Goal: Information Seeking & Learning: Learn about a topic

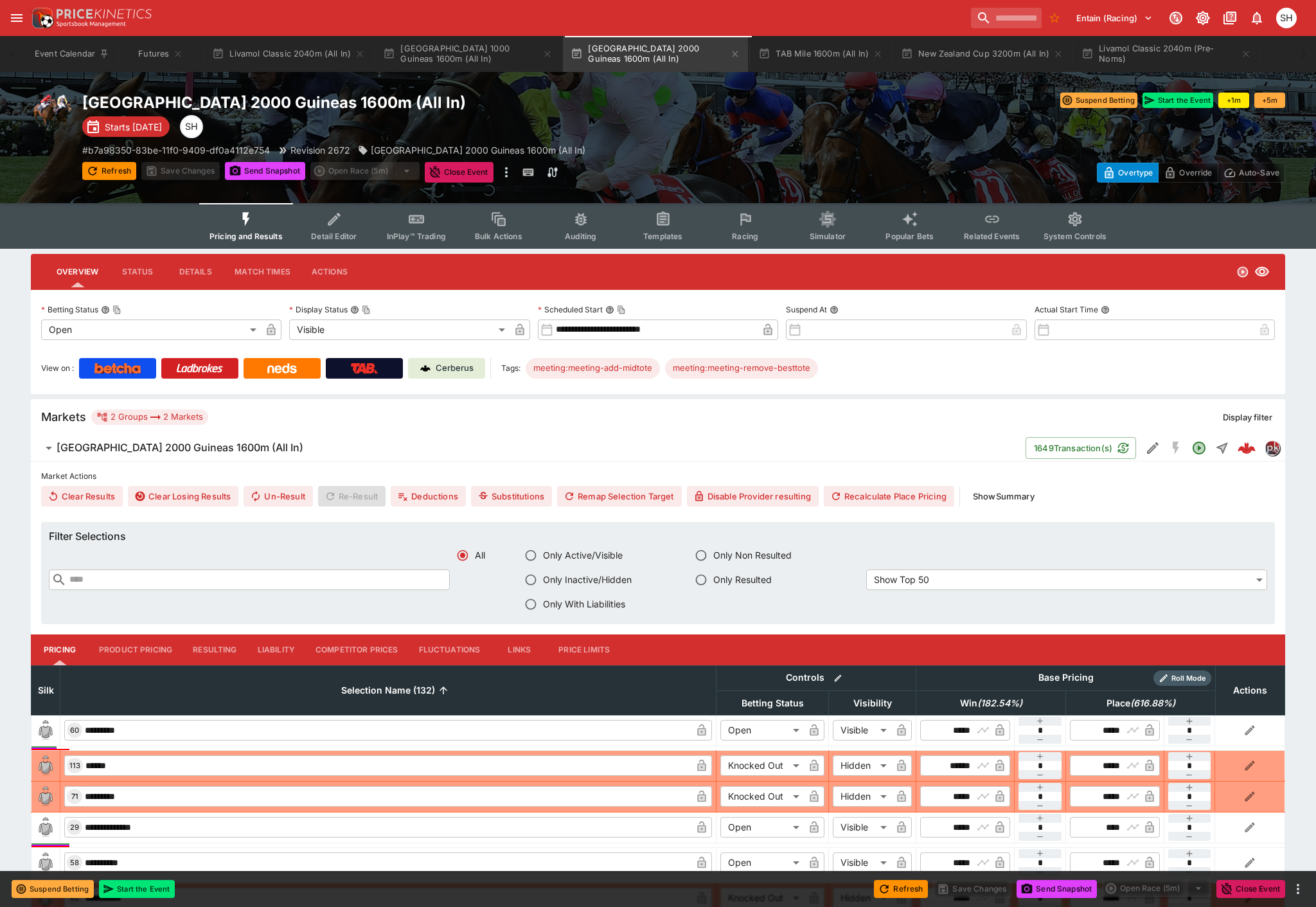
click at [148, 50] on button "Futures" at bounding box center [161, 53] width 82 height 36
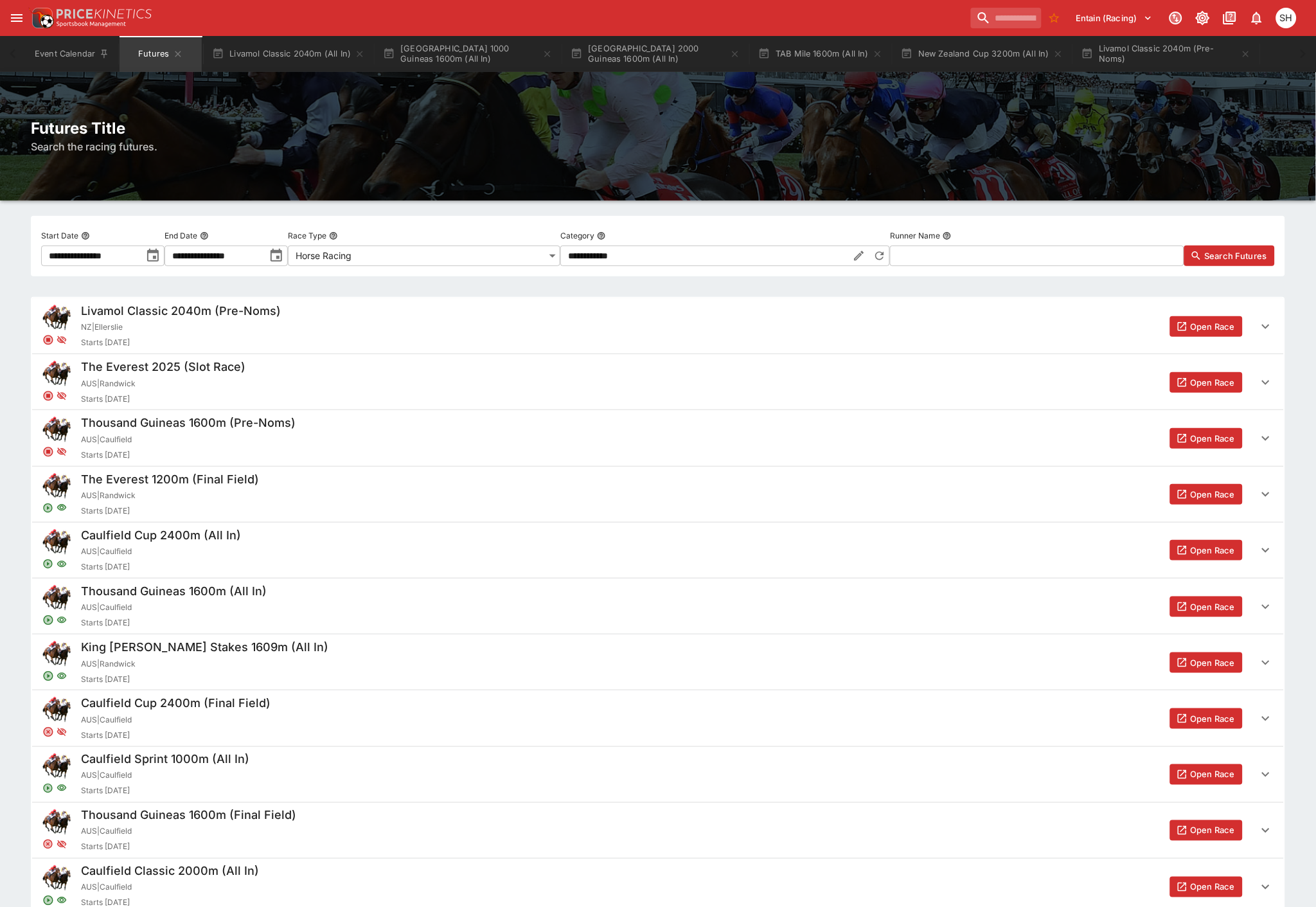
click at [1250, 254] on span "Search Futures" at bounding box center [1236, 256] width 63 height 13
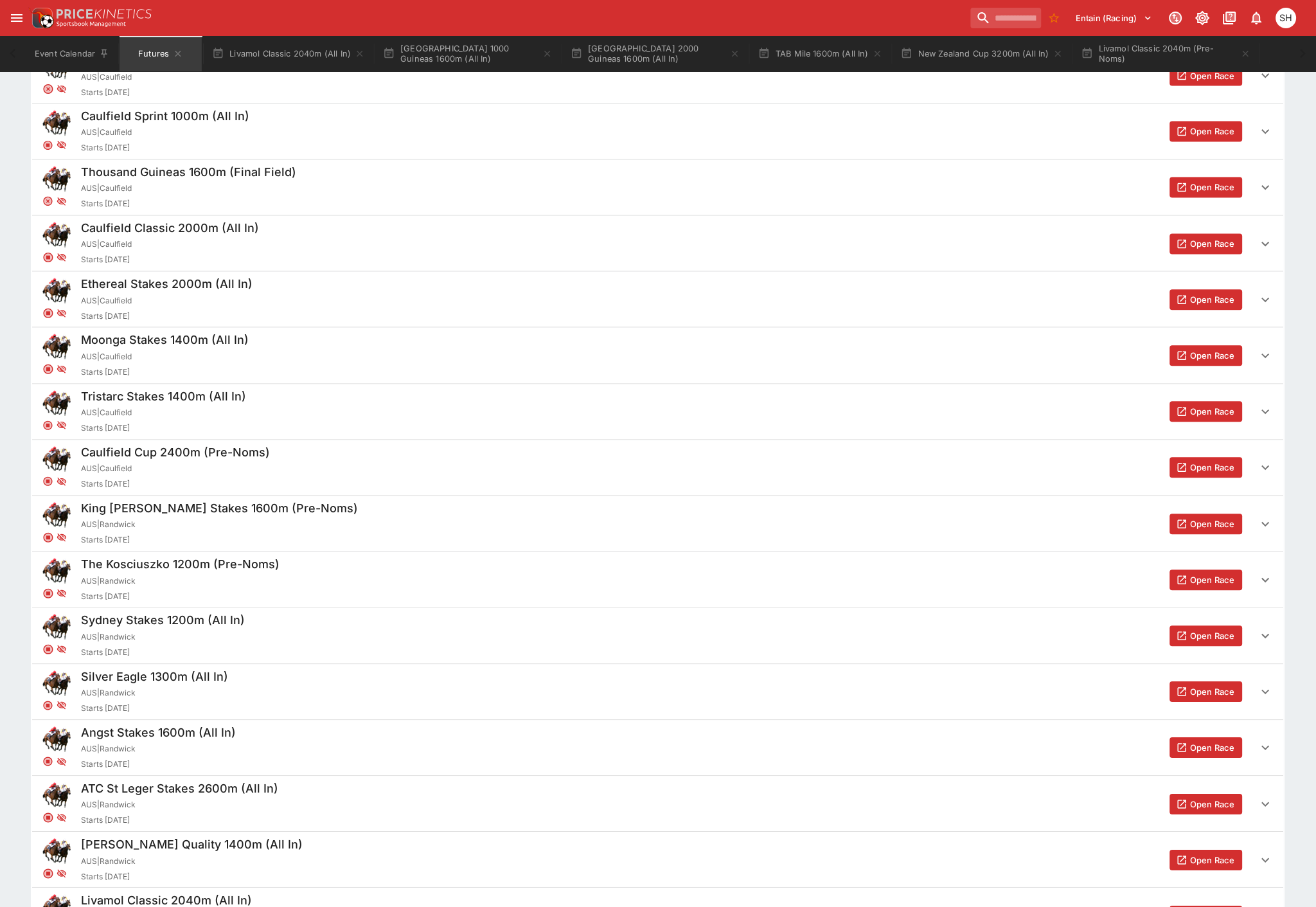
scroll to position [857, 0]
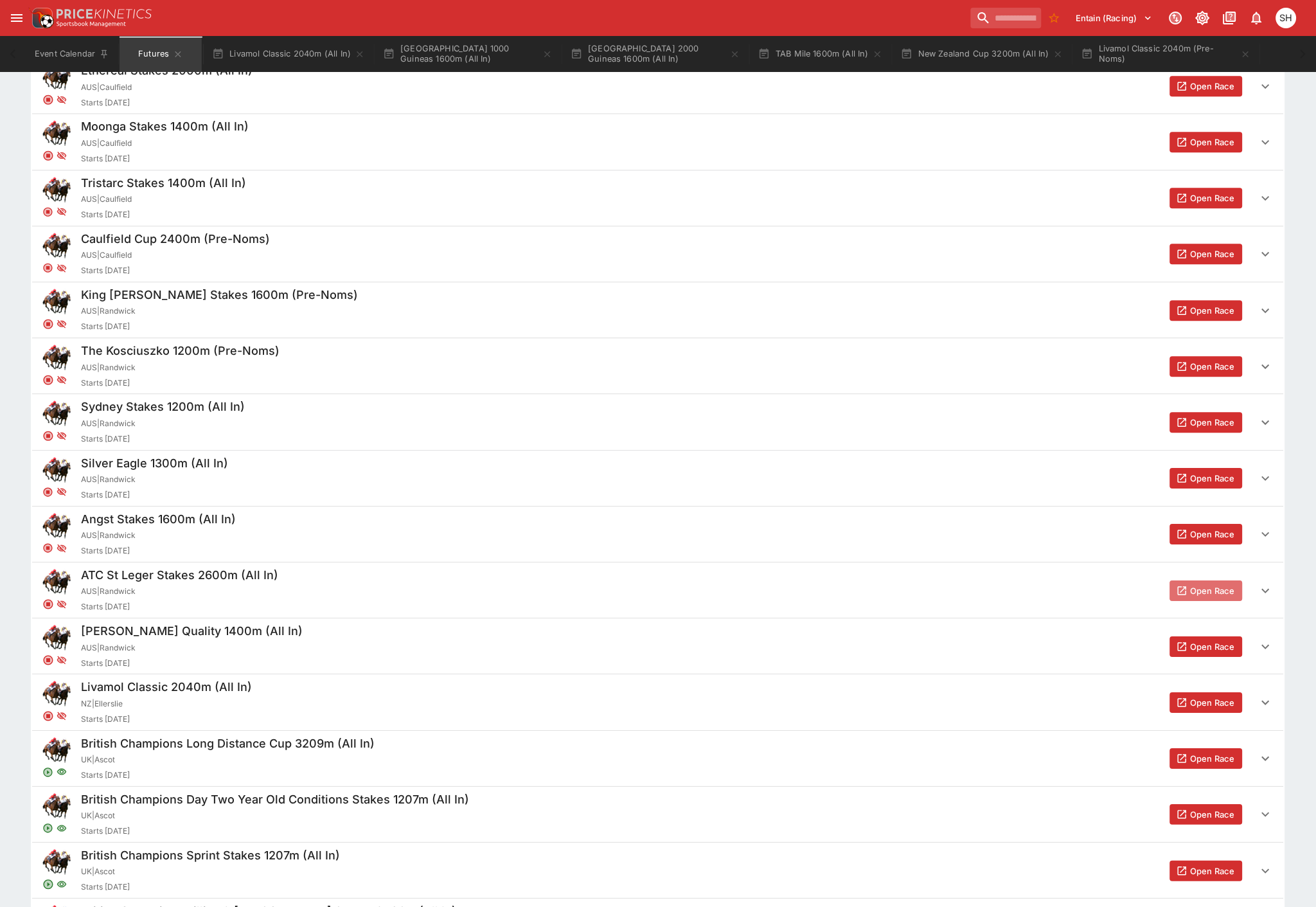
click at [1220, 595] on button "Open Race" at bounding box center [1206, 590] width 72 height 21
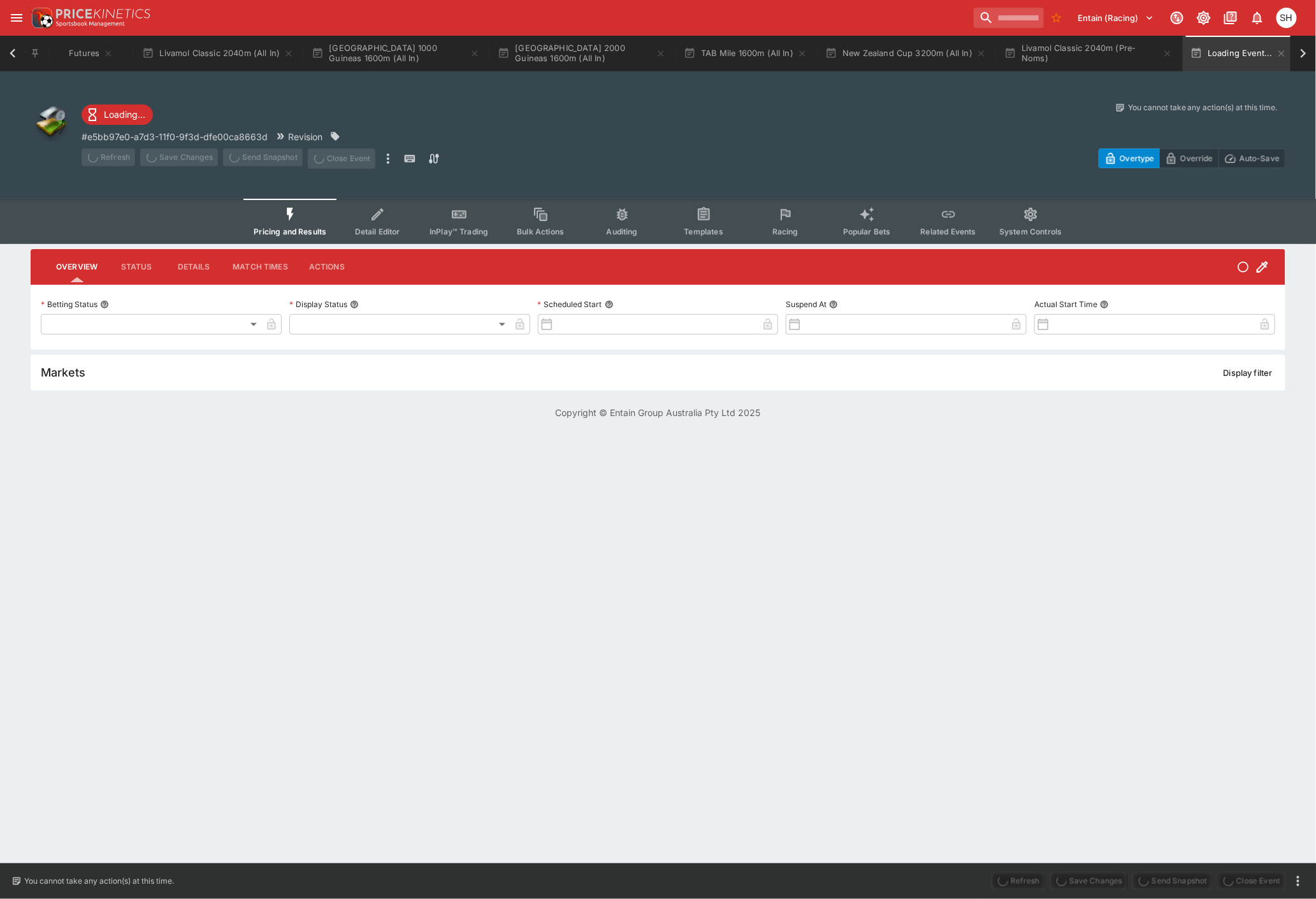
type input "**********"
type input "******"
type input "**********"
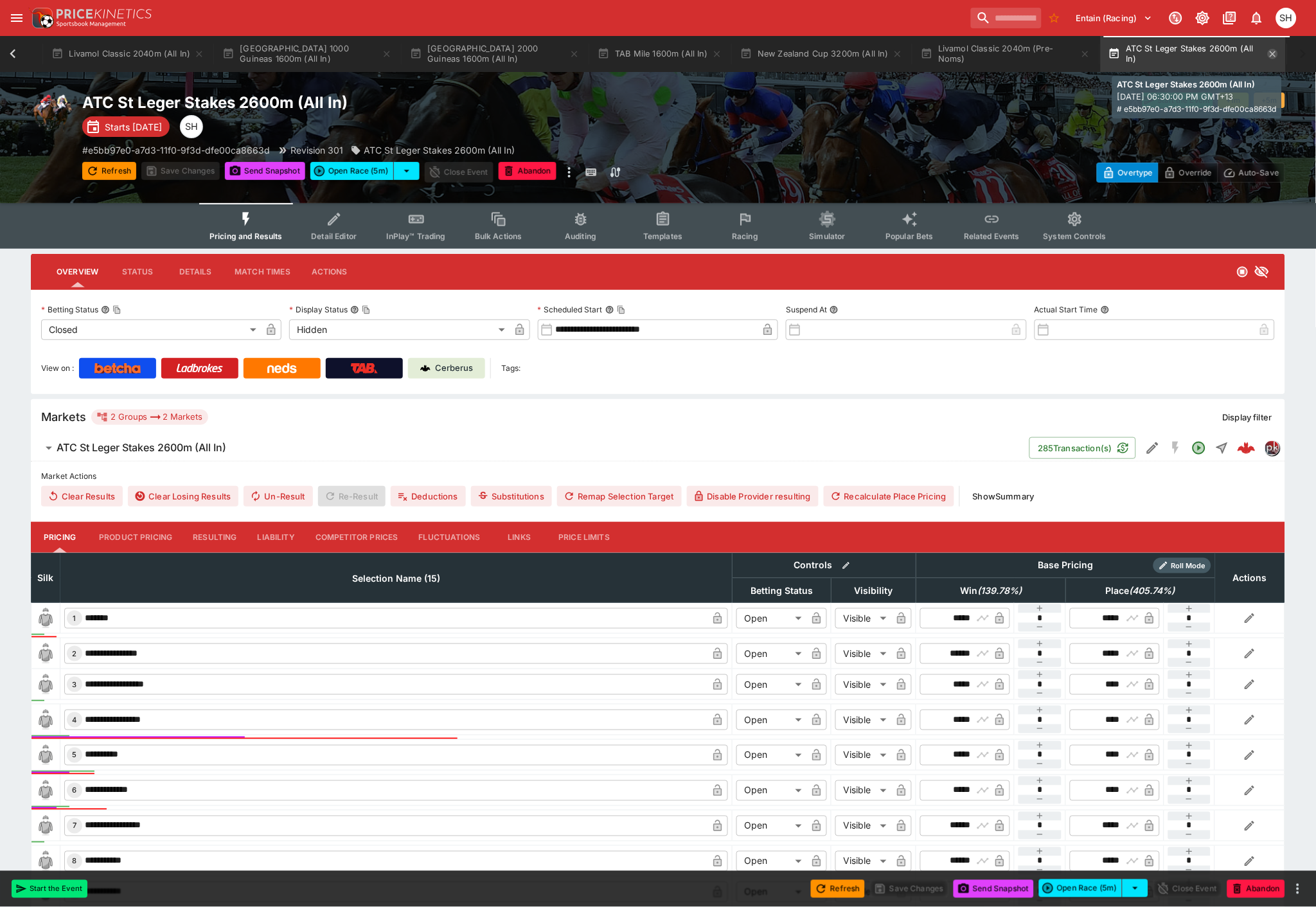
click at [1277, 49] on icon "button" at bounding box center [1273, 53] width 10 height 10
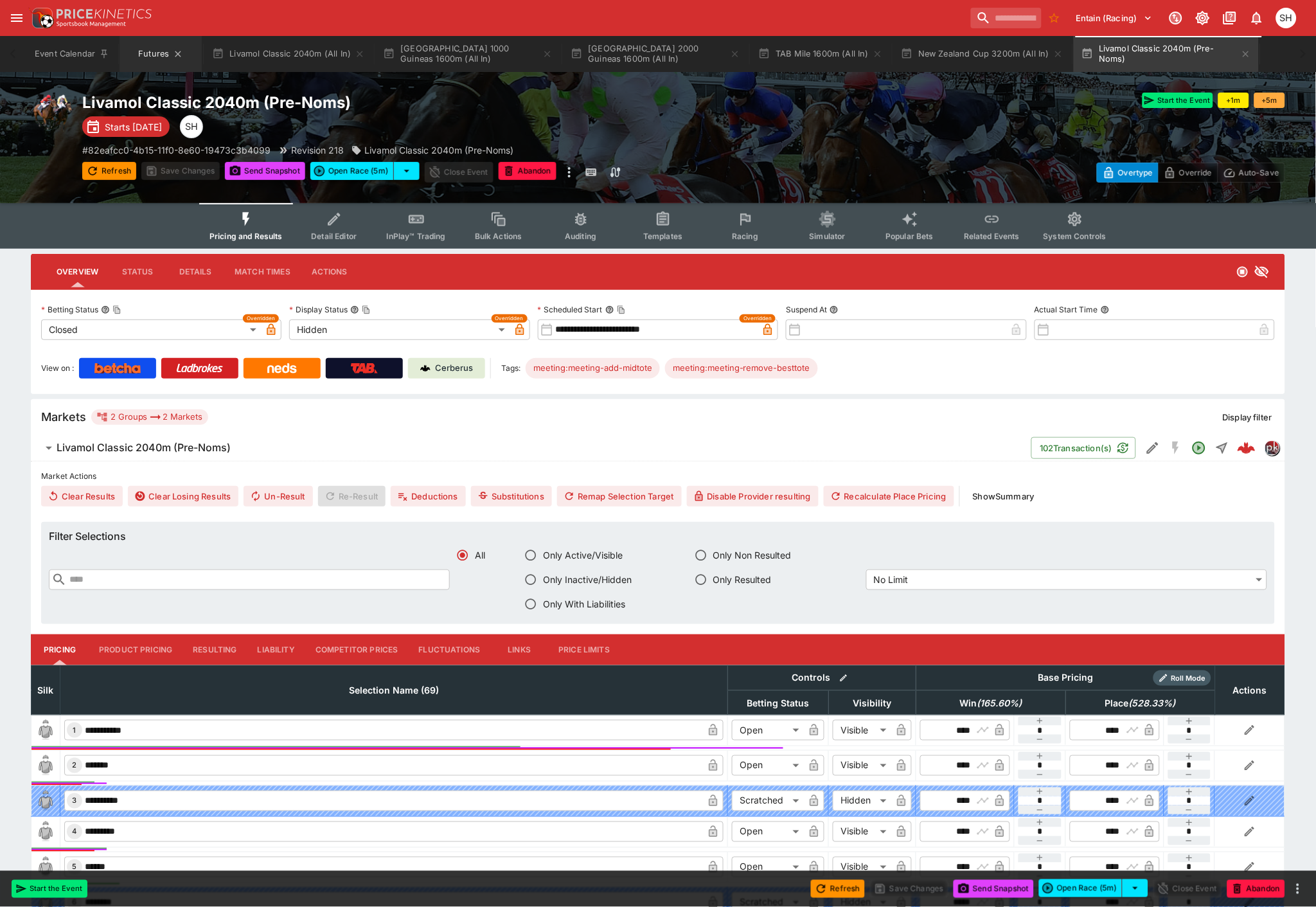
click at [148, 55] on button "Futures" at bounding box center [161, 53] width 82 height 36
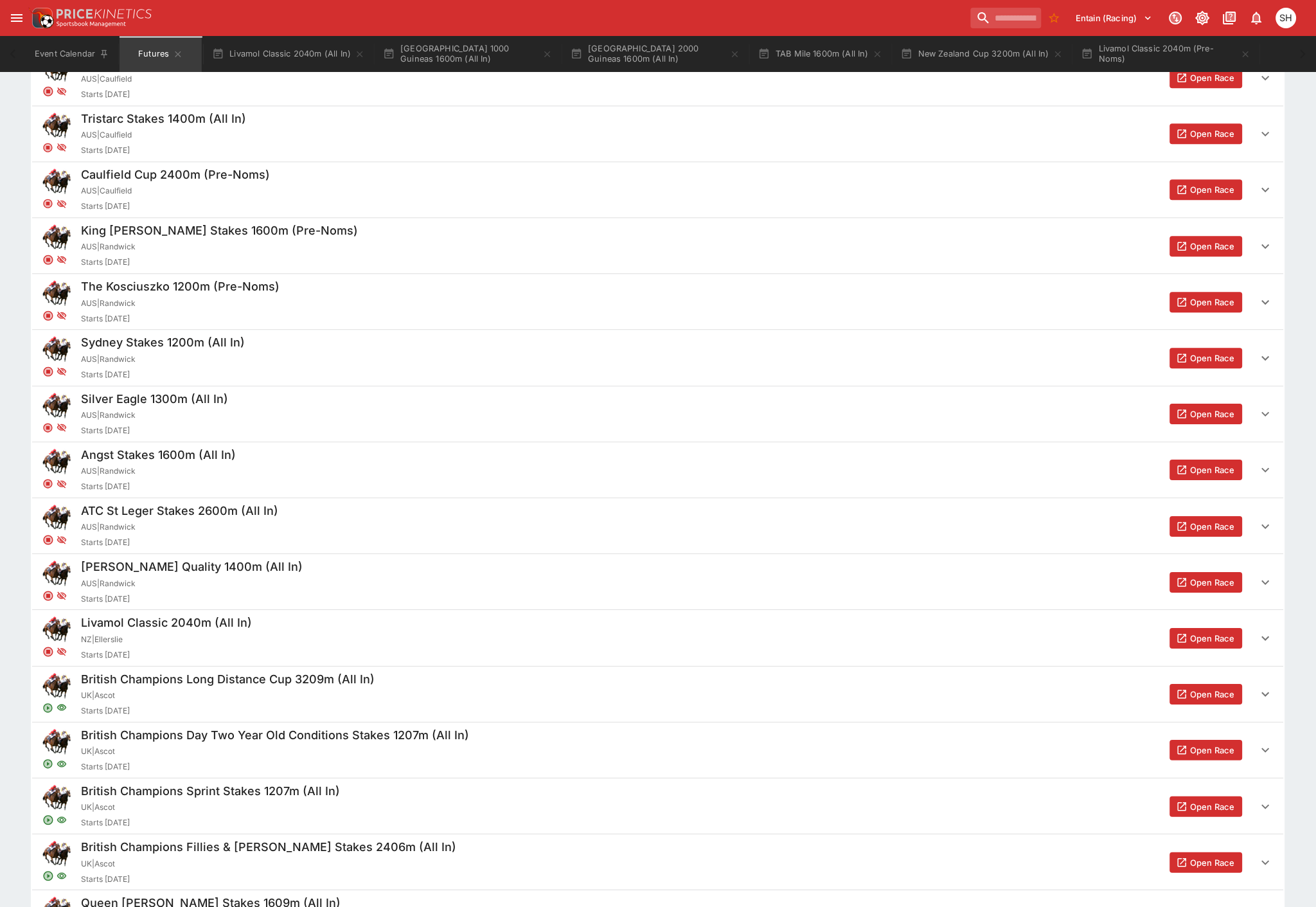
scroll to position [999, 0]
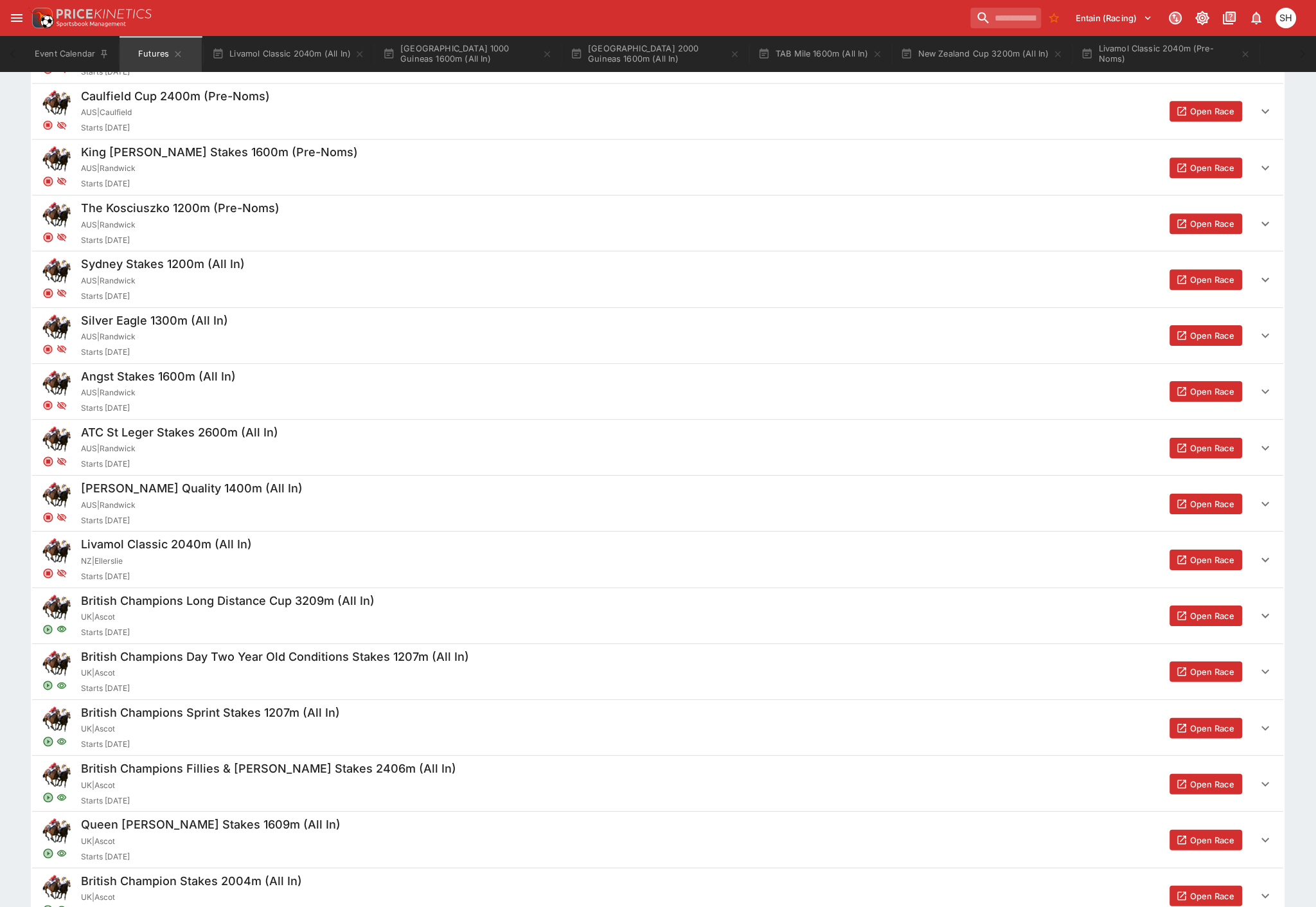
click at [1204, 453] on button "Open Race" at bounding box center [1206, 448] width 72 height 21
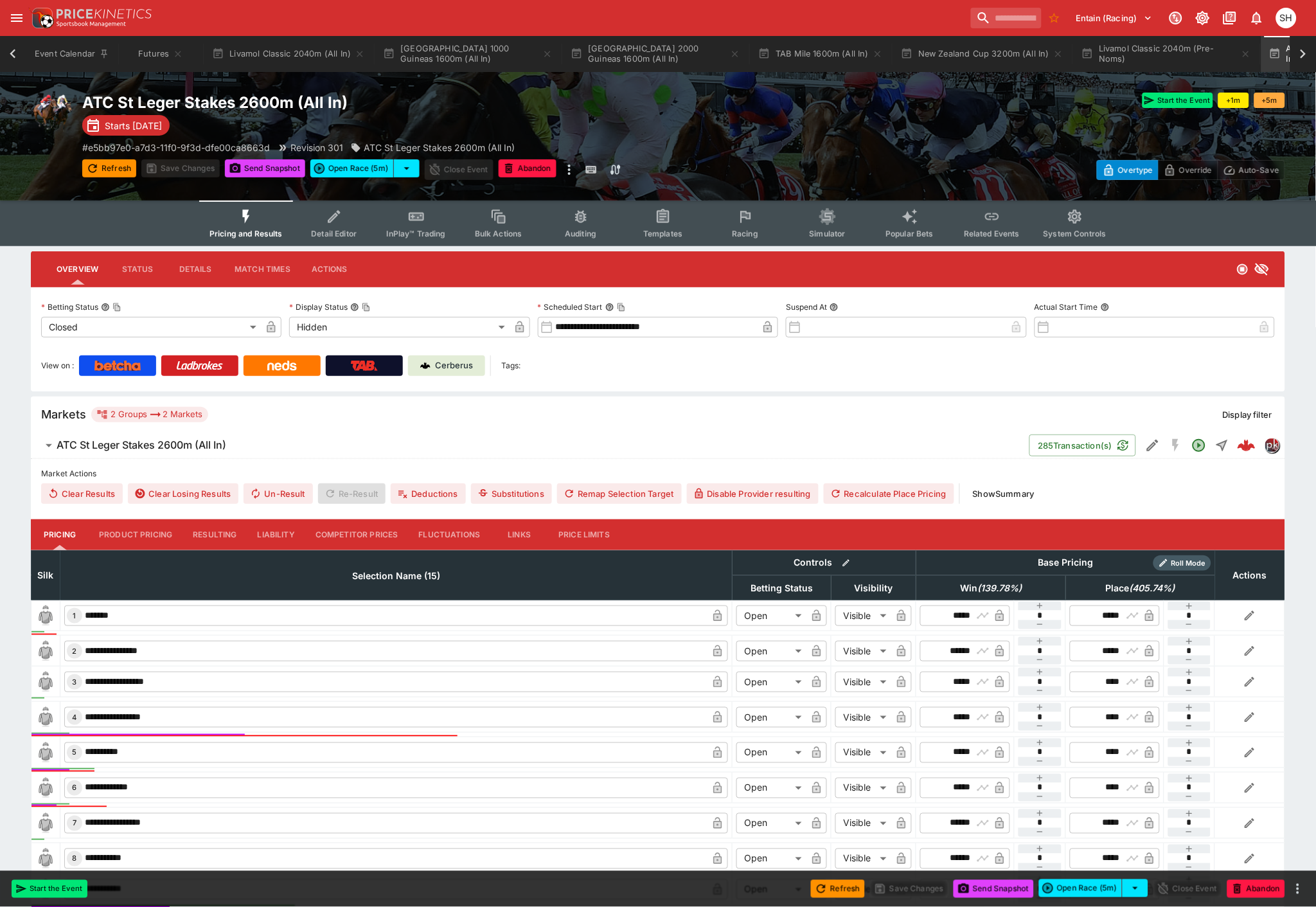
scroll to position [0, 161]
click at [980, 590] on em "( 139.78 %)" at bounding box center [1000, 588] width 44 height 15
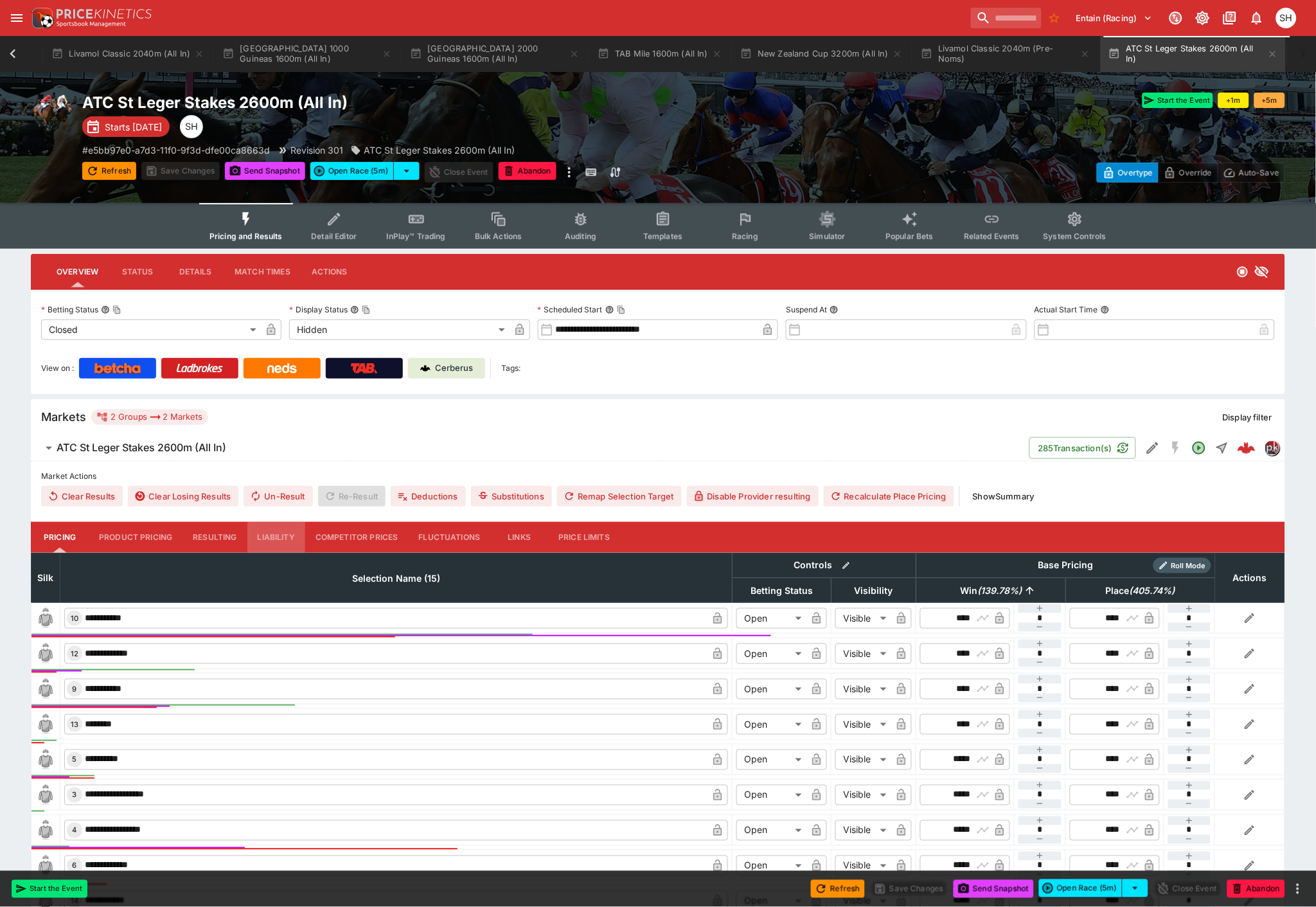
click at [272, 542] on button "Liability" at bounding box center [276, 537] width 58 height 31
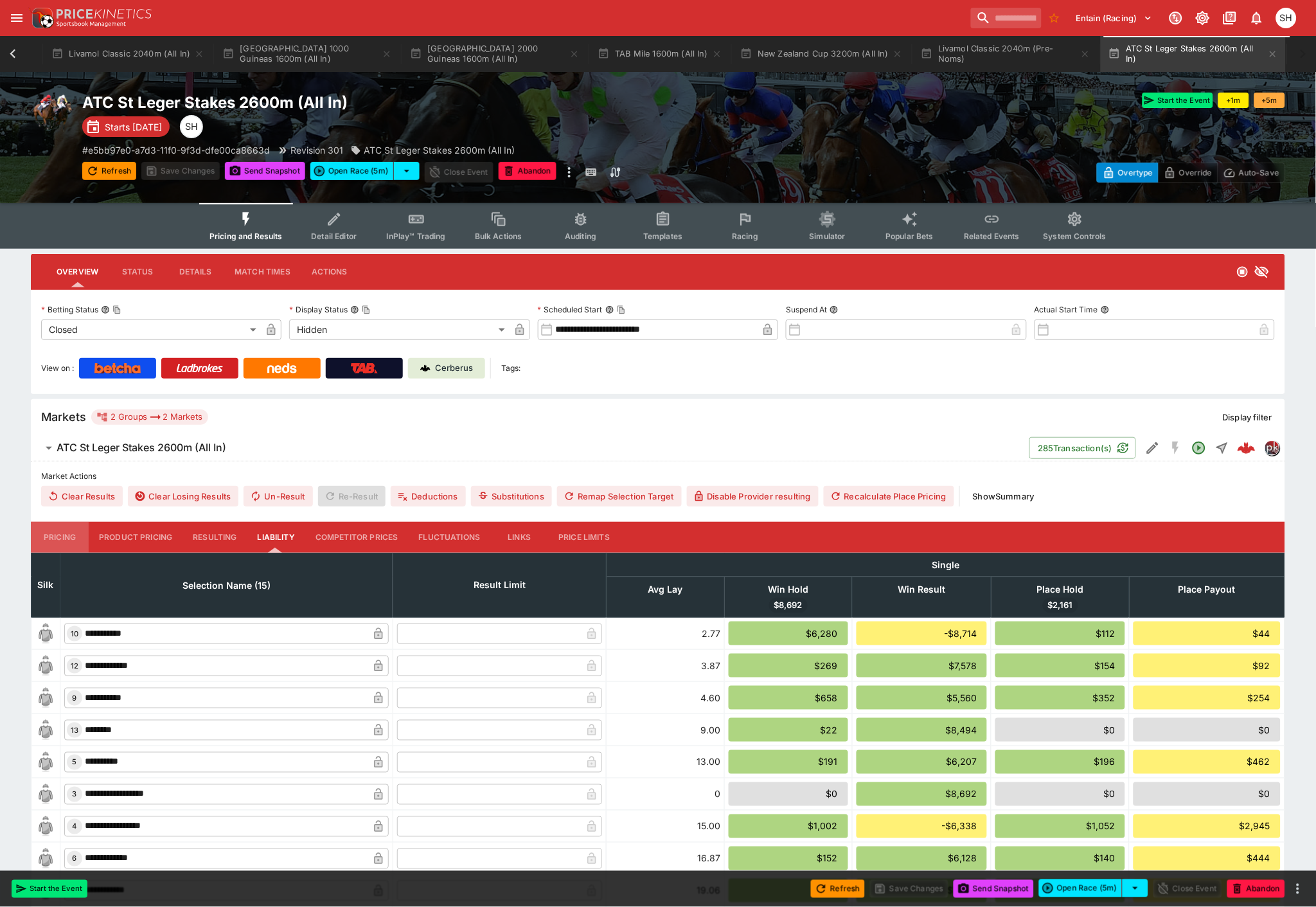
click at [47, 538] on button "Pricing" at bounding box center [59, 537] width 58 height 31
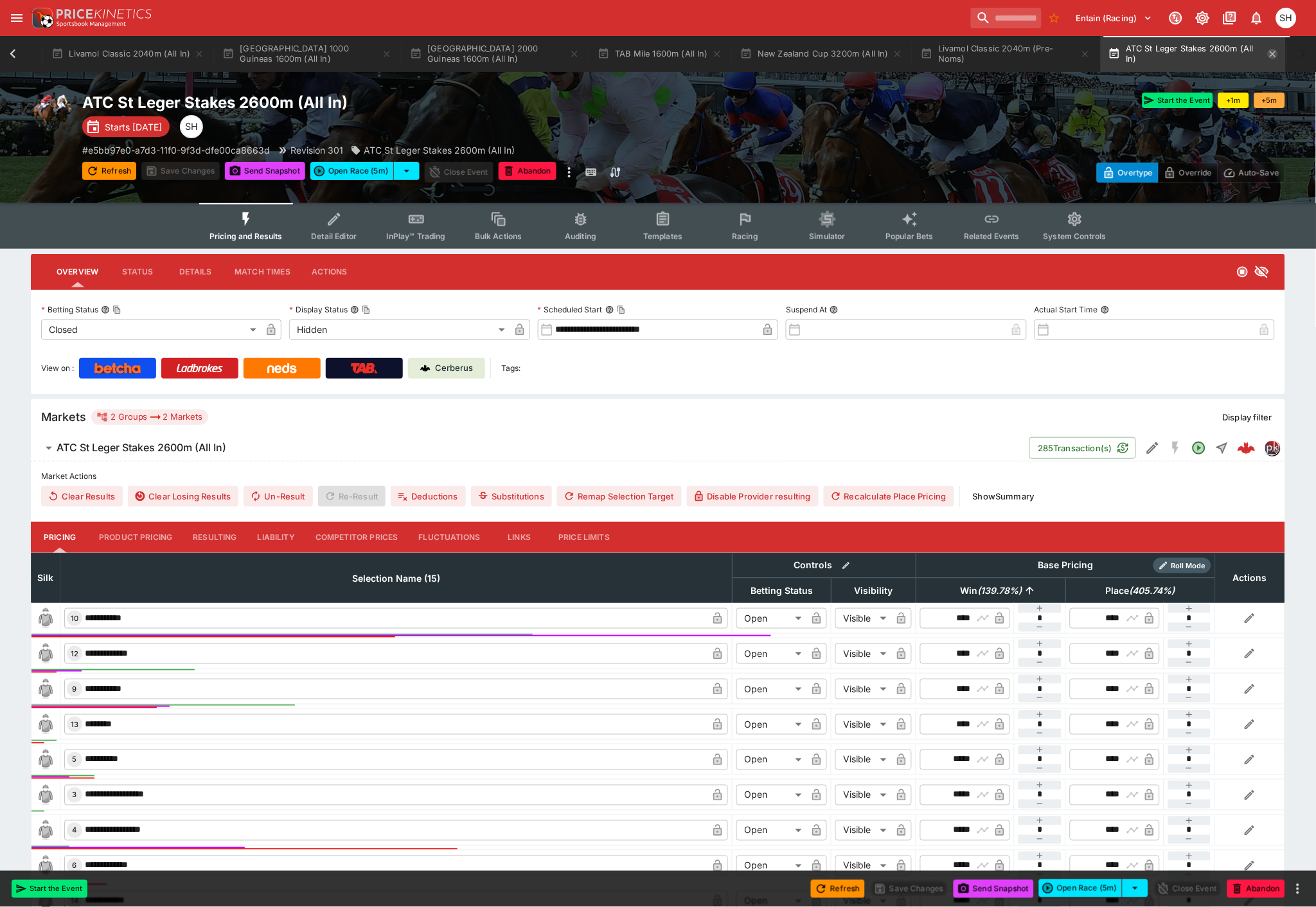
click at [1276, 53] on icon "button" at bounding box center [1273, 54] width 6 height 6
